Goal: Navigation & Orientation: Find specific page/section

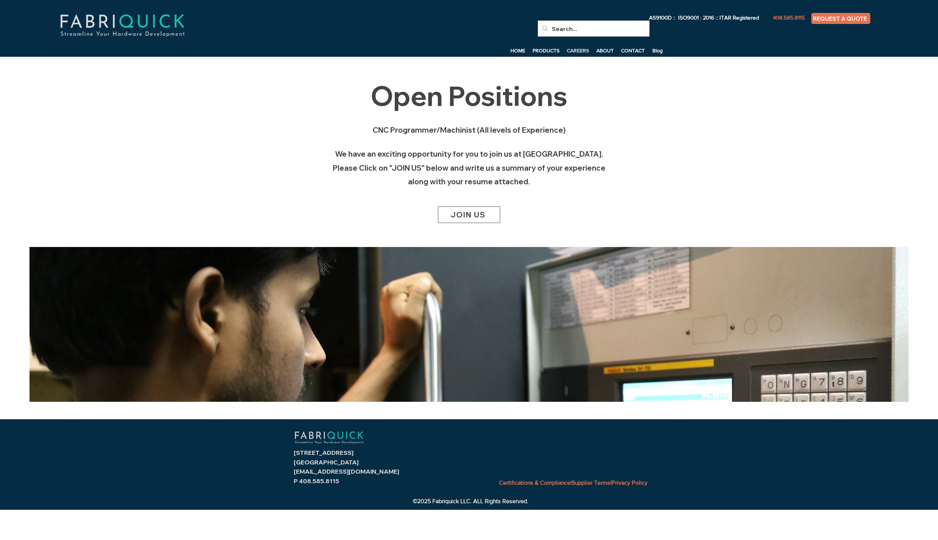
click at [473, 214] on span "JOIN US" at bounding box center [468, 214] width 35 height 9
click at [607, 53] on p "ABOUT" at bounding box center [605, 50] width 25 height 11
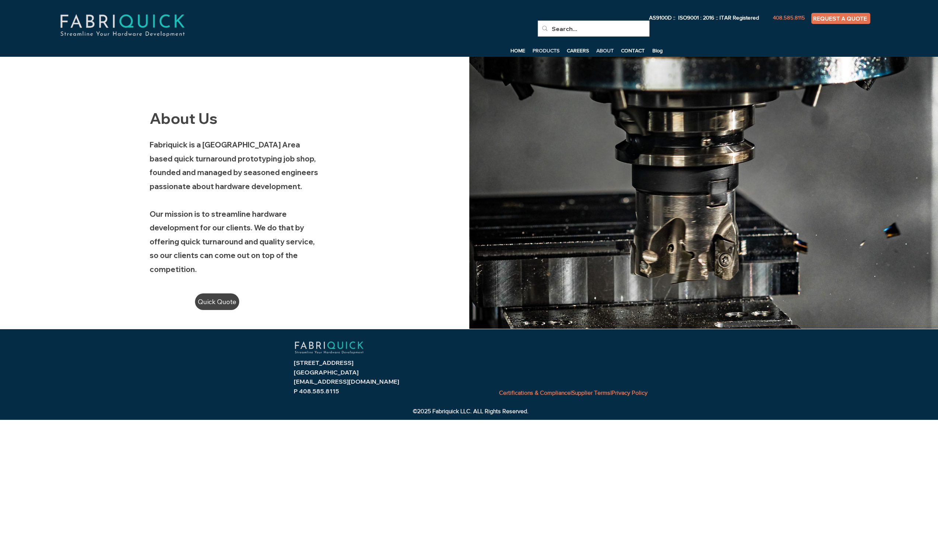
click at [550, 48] on p "PRODUCTS" at bounding box center [546, 50] width 34 height 11
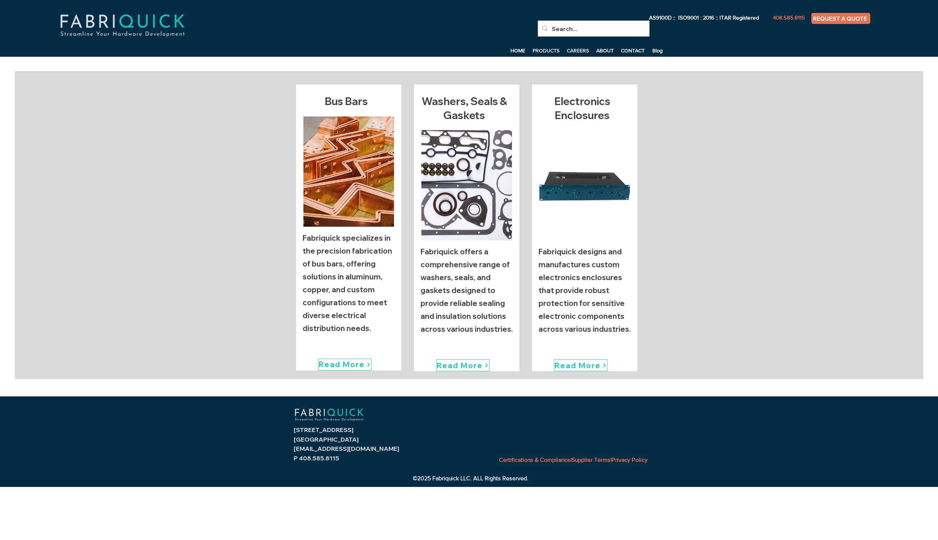
click at [581, 50] on p "CAREERS" at bounding box center [577, 50] width 29 height 11
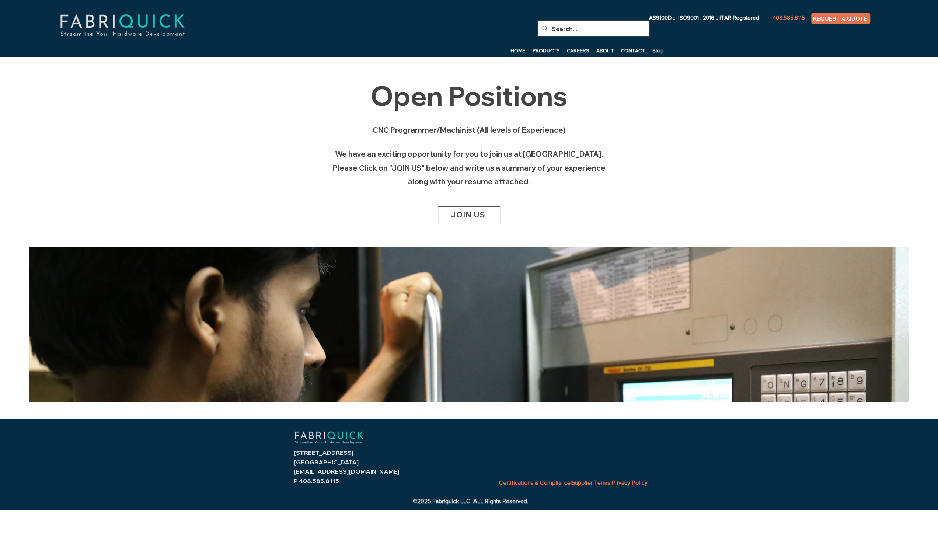
click at [481, 209] on span "JOIN US" at bounding box center [469, 215] width 62 height 16
click at [473, 213] on span "JOIN US" at bounding box center [468, 214] width 35 height 9
click at [474, 210] on span "JOIN US" at bounding box center [469, 215] width 62 height 16
click at [539, 52] on p "PRODUCTS" at bounding box center [546, 50] width 34 height 11
